Goal: Task Accomplishment & Management: Manage account settings

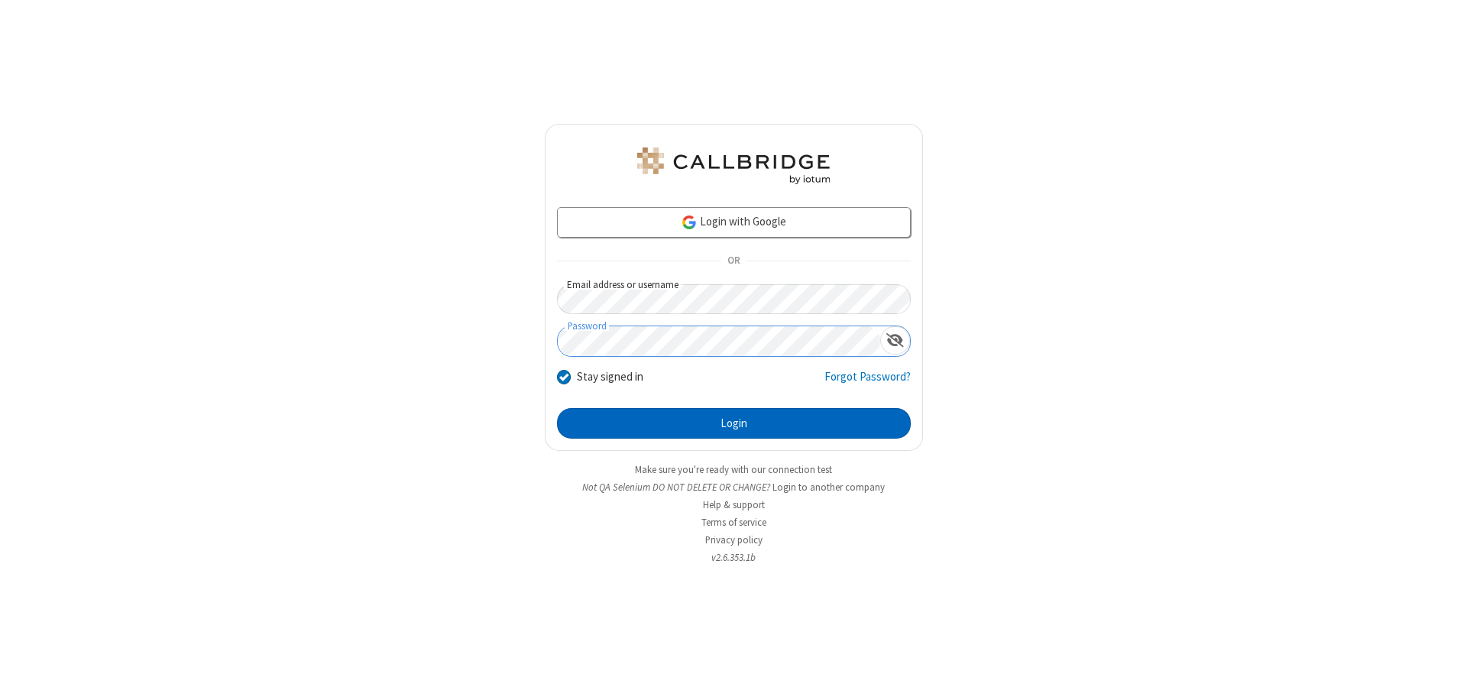
click at [734, 423] on button "Login" at bounding box center [734, 423] width 354 height 31
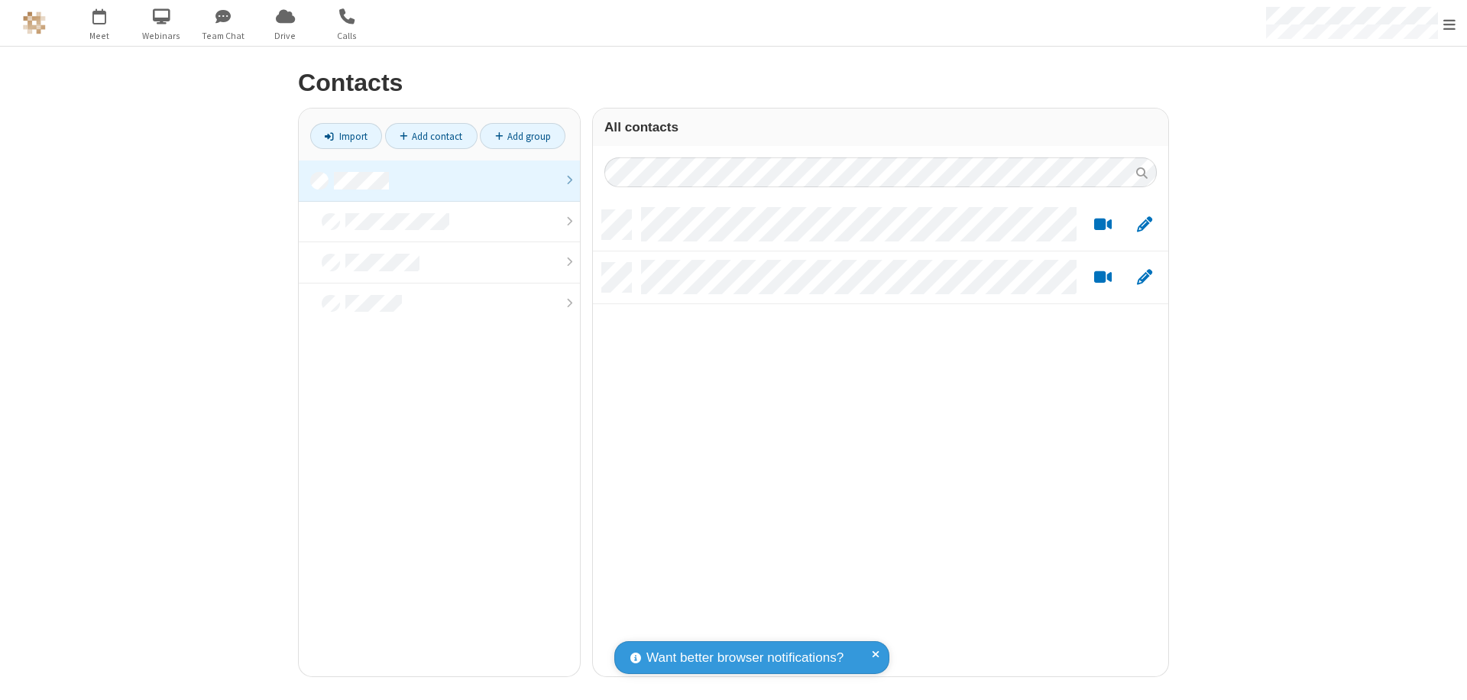
scroll to position [466, 564]
click at [439, 180] on link at bounding box center [439, 181] width 281 height 41
click at [431, 136] on link "Add contact" at bounding box center [431, 136] width 92 height 26
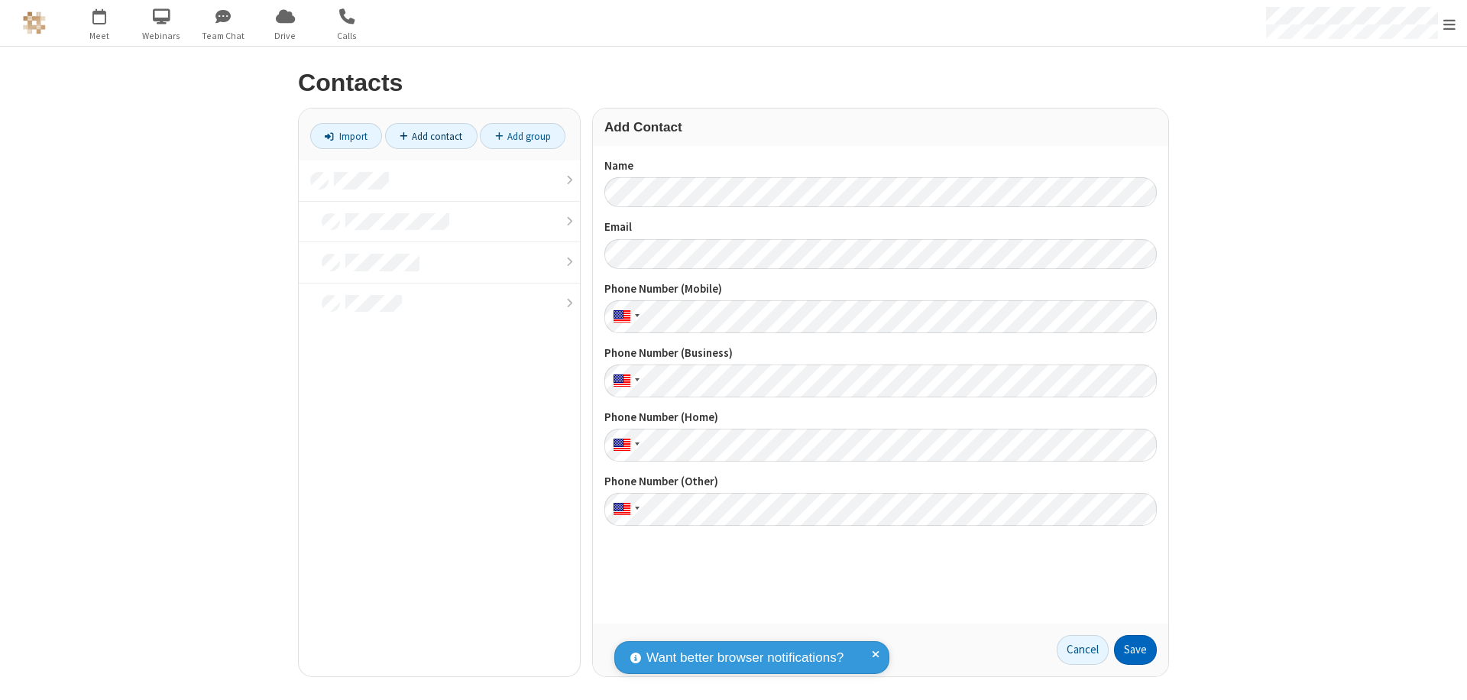
click at [1136, 650] on button "Save" at bounding box center [1135, 650] width 43 height 31
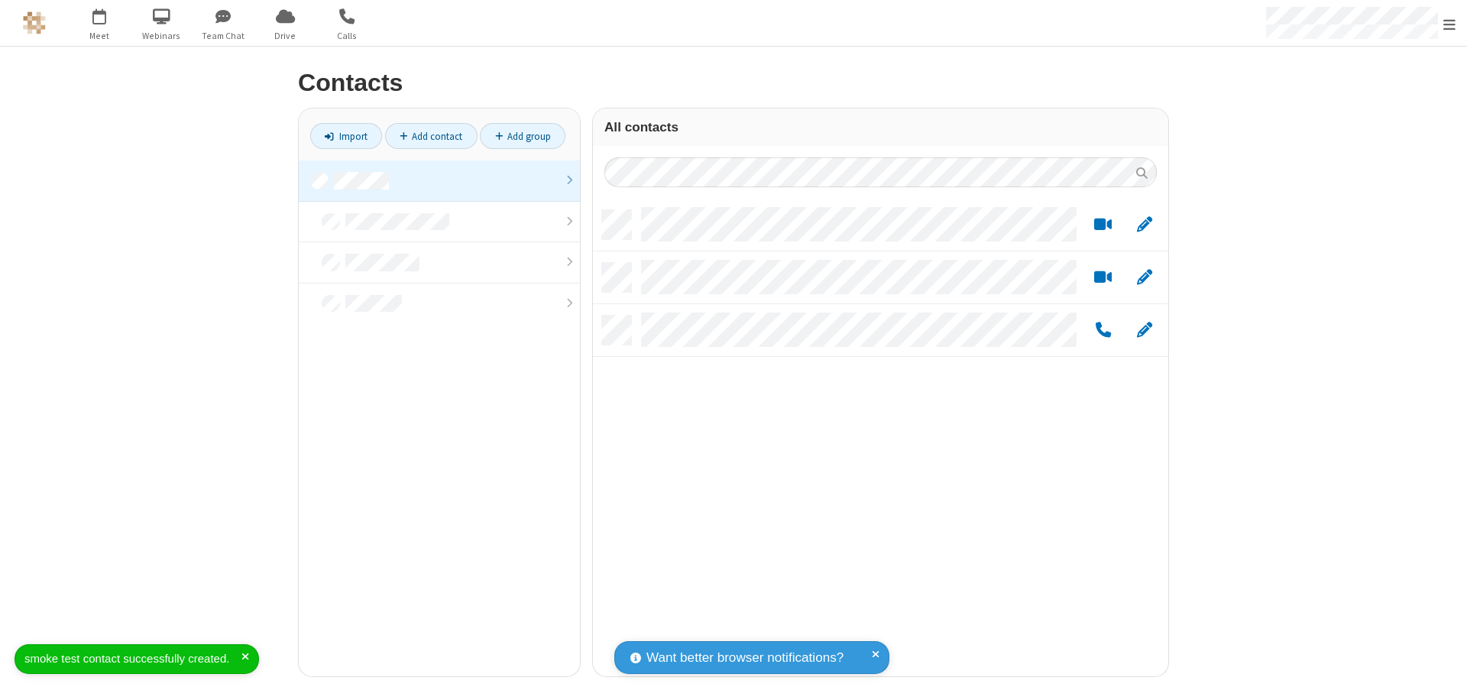
scroll to position [466, 564]
click at [431, 136] on link "Add contact" at bounding box center [431, 136] width 92 height 26
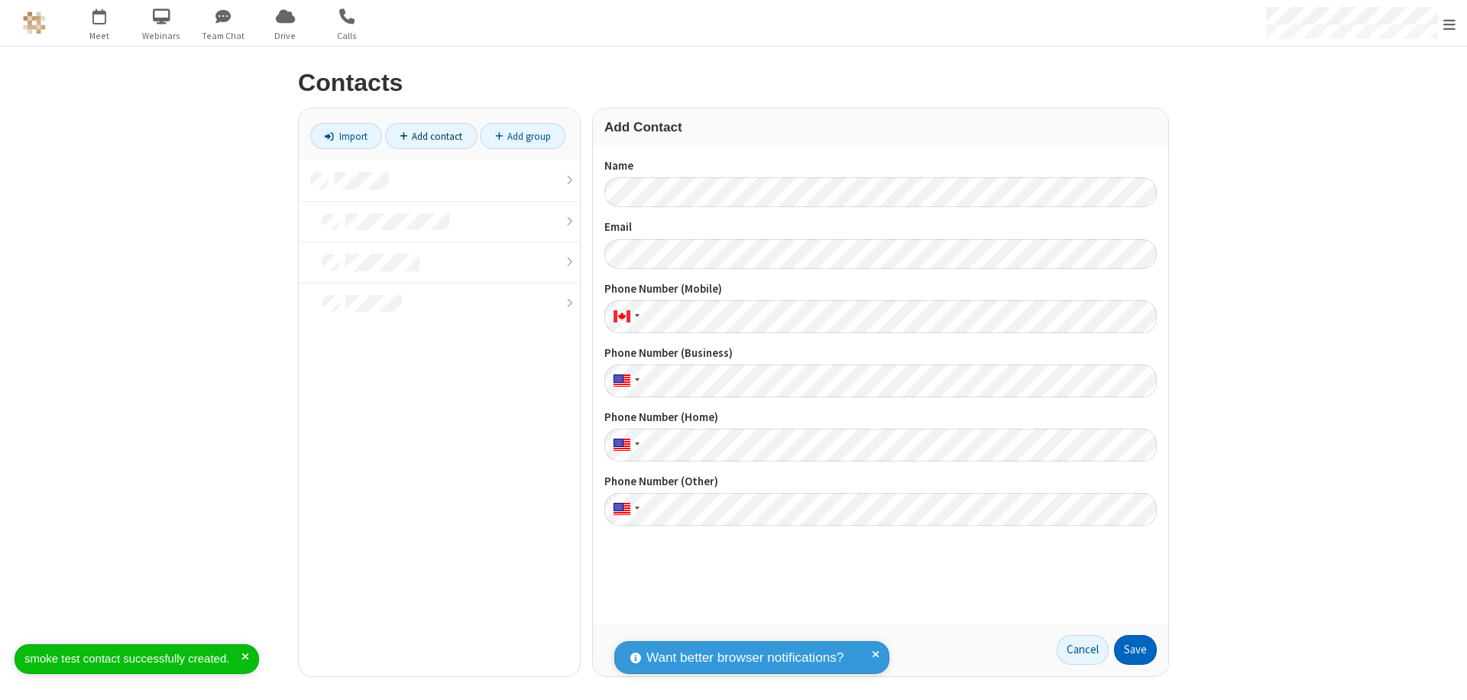
click at [1136, 650] on button "Save" at bounding box center [1135, 650] width 43 height 31
